Goal: Task Accomplishment & Management: Manage account settings

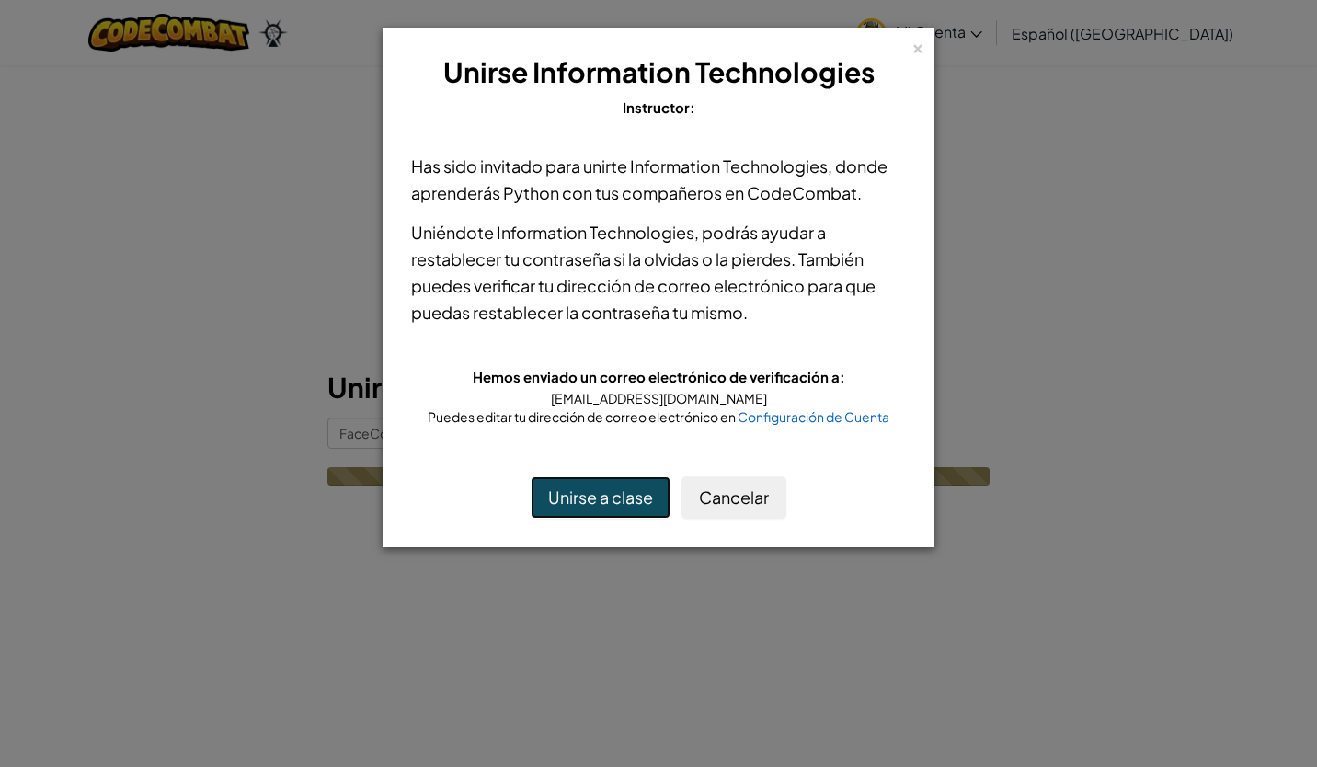
click at [603, 498] on button "Unirse a clase" at bounding box center [601, 497] width 140 height 42
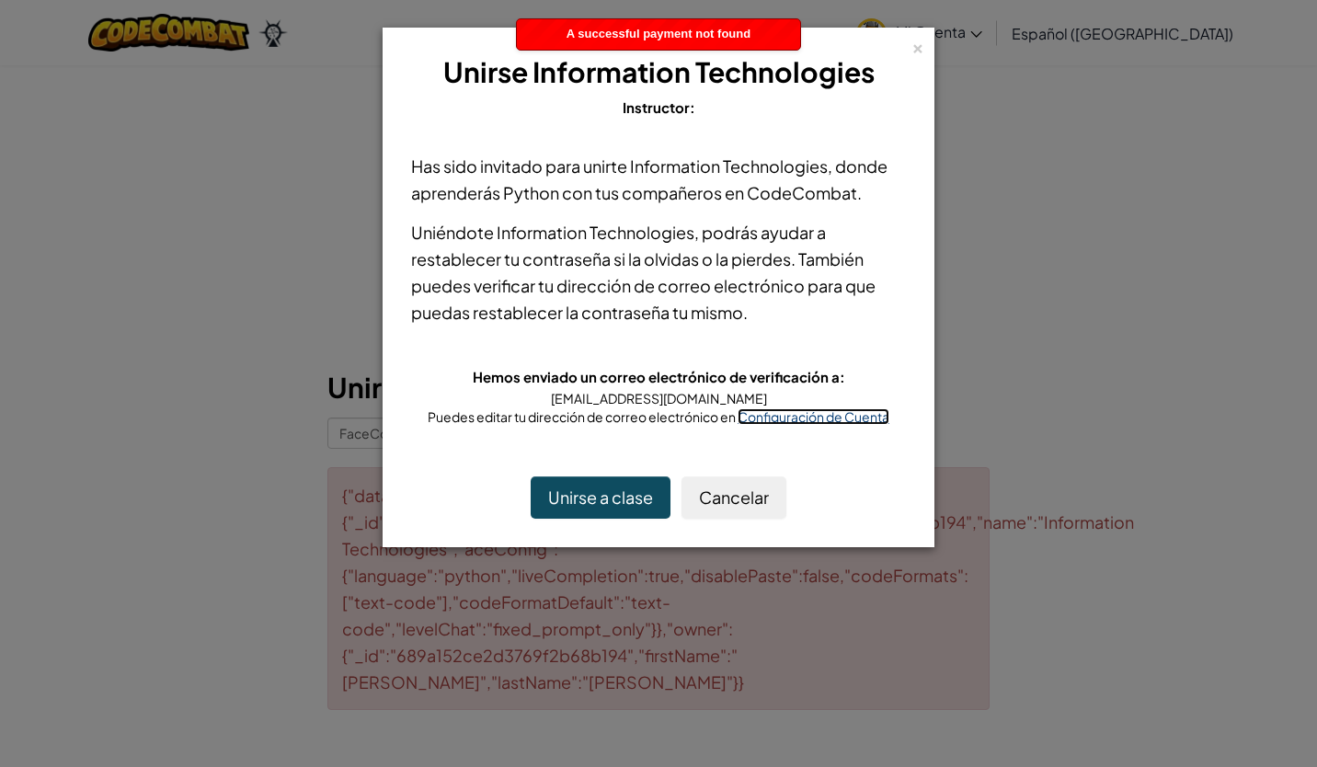
click at [798, 418] on span "Configuración de Cuenta" at bounding box center [814, 416] width 152 height 17
